Goal: Information Seeking & Learning: Learn about a topic

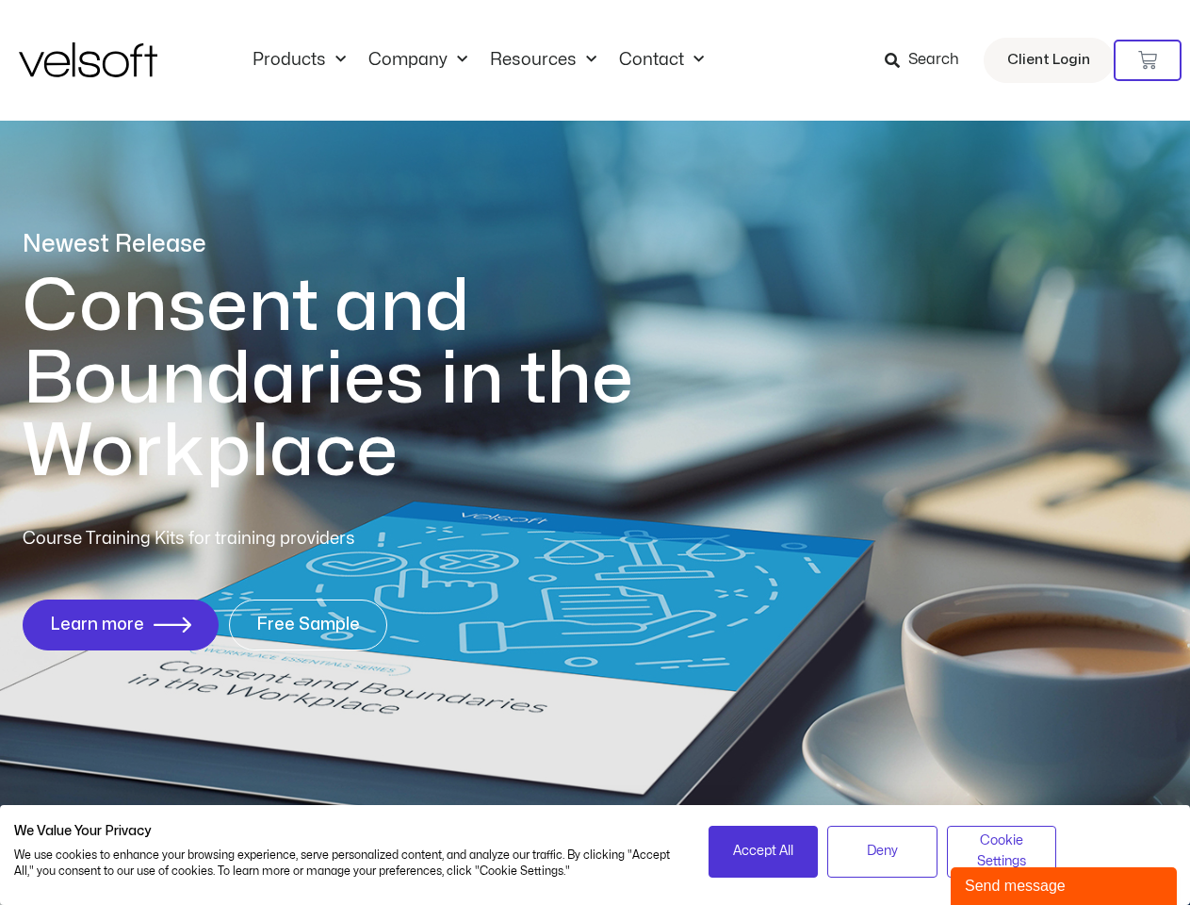
click at [595, 452] on h1 "Consent and Boundaries in the Workplace" at bounding box center [367, 380] width 688 height 218
click at [1148, 60] on icon at bounding box center [1148, 60] width 19 height 19
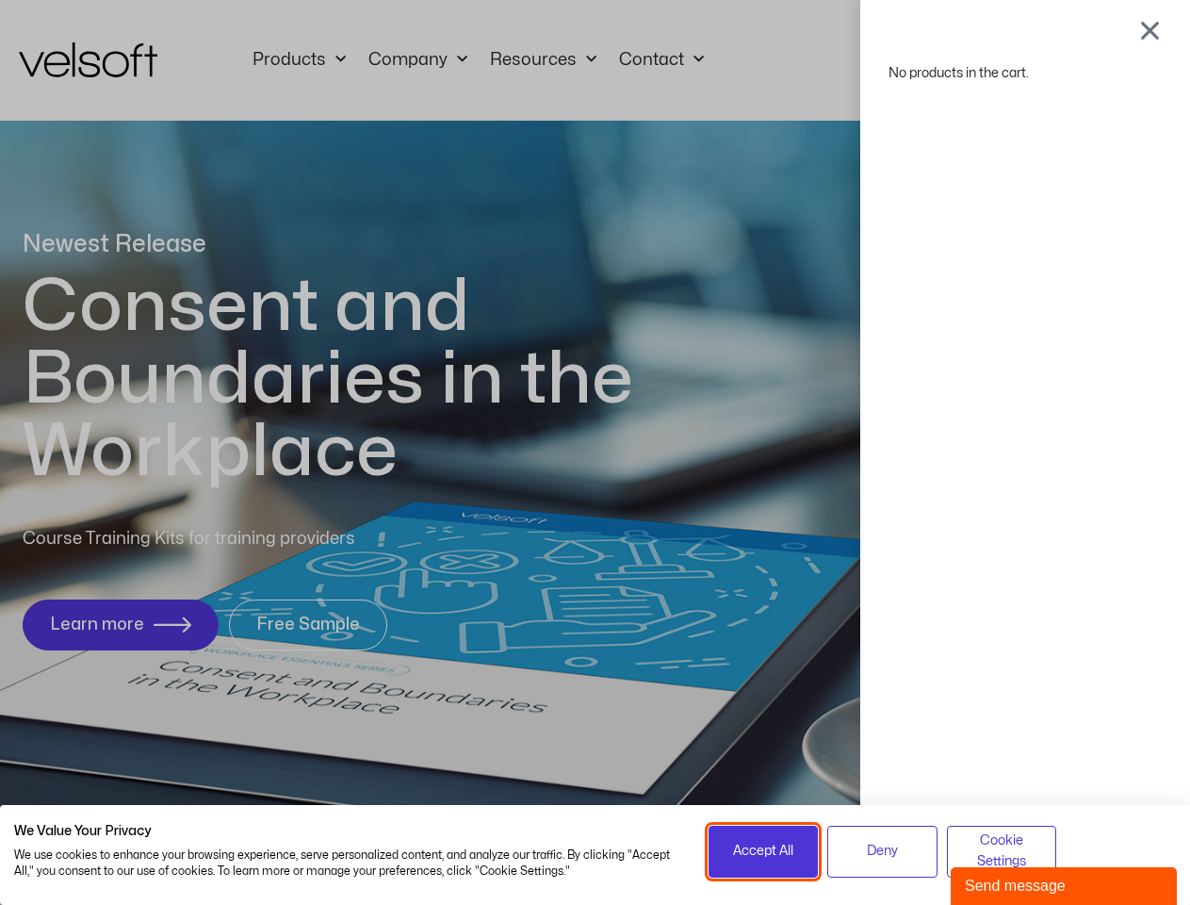
click at [763, 851] on span "Accept All" at bounding box center [763, 851] width 60 height 21
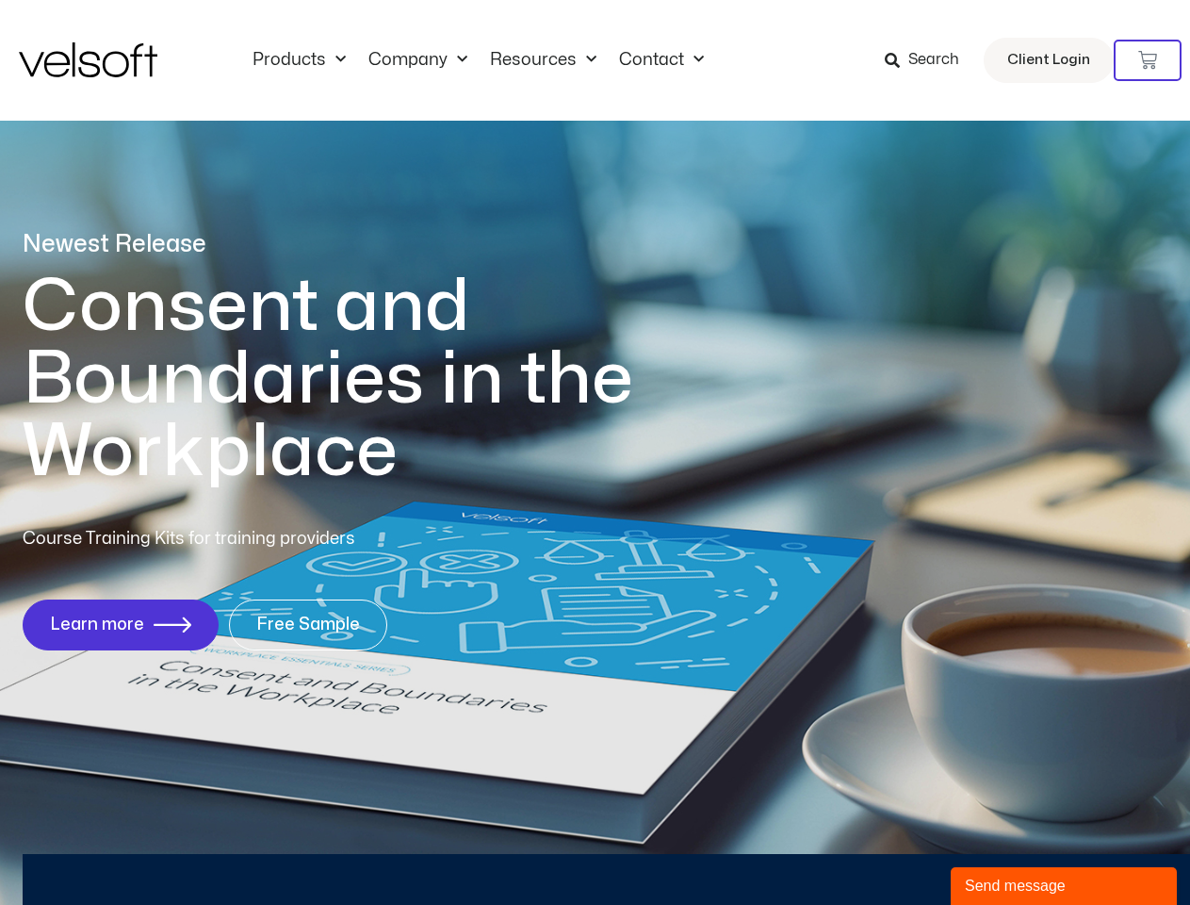
click at [596, 452] on div "No products in the cart." at bounding box center [596, 452] width 0 height 0
click at [1064, 886] on div "Send message" at bounding box center [1064, 886] width 198 height 23
